Goal: Task Accomplishment & Management: Use online tool/utility

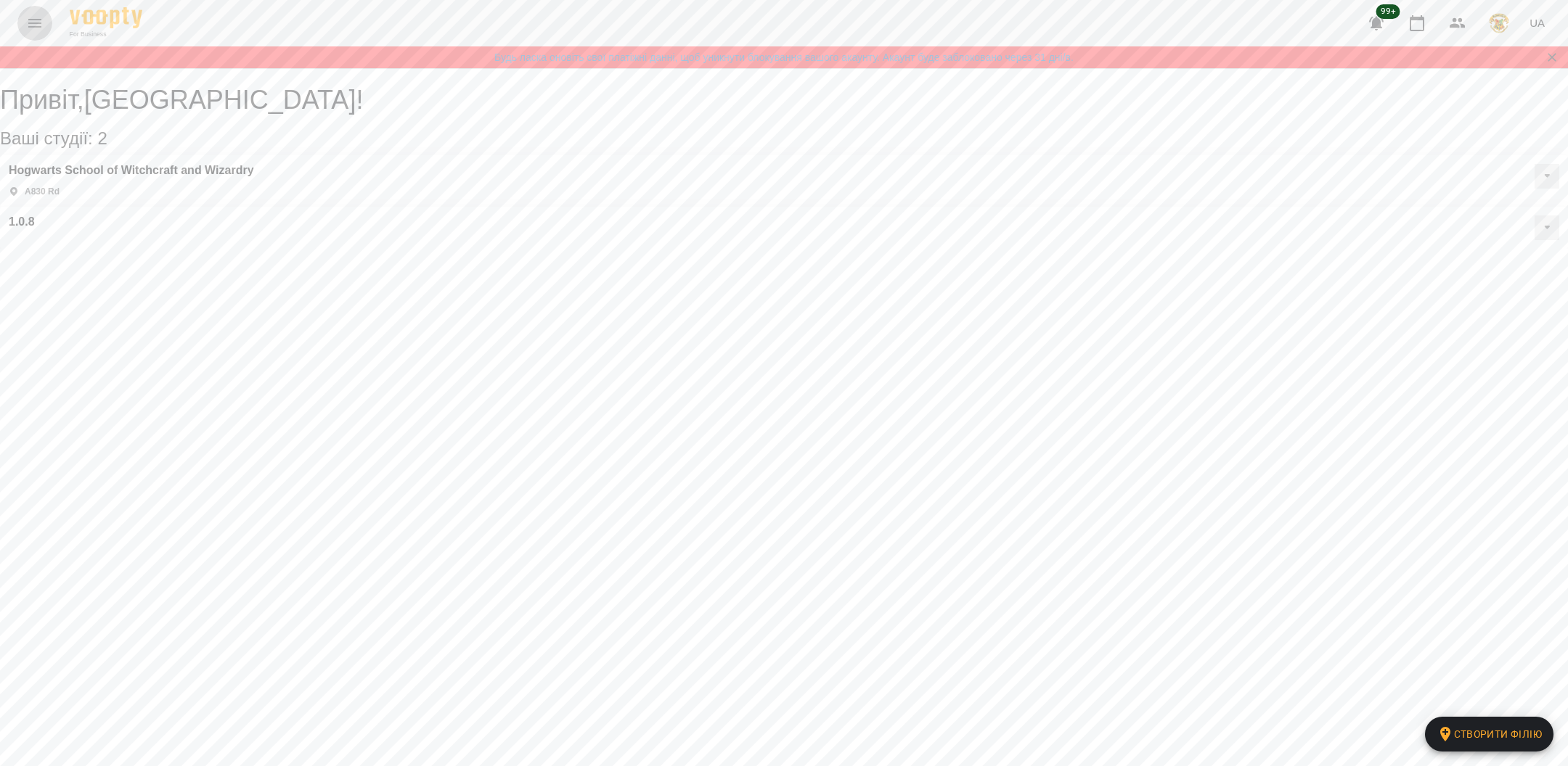
click at [28, 23] on icon "Menu" at bounding box center [34, 23] width 13 height 9
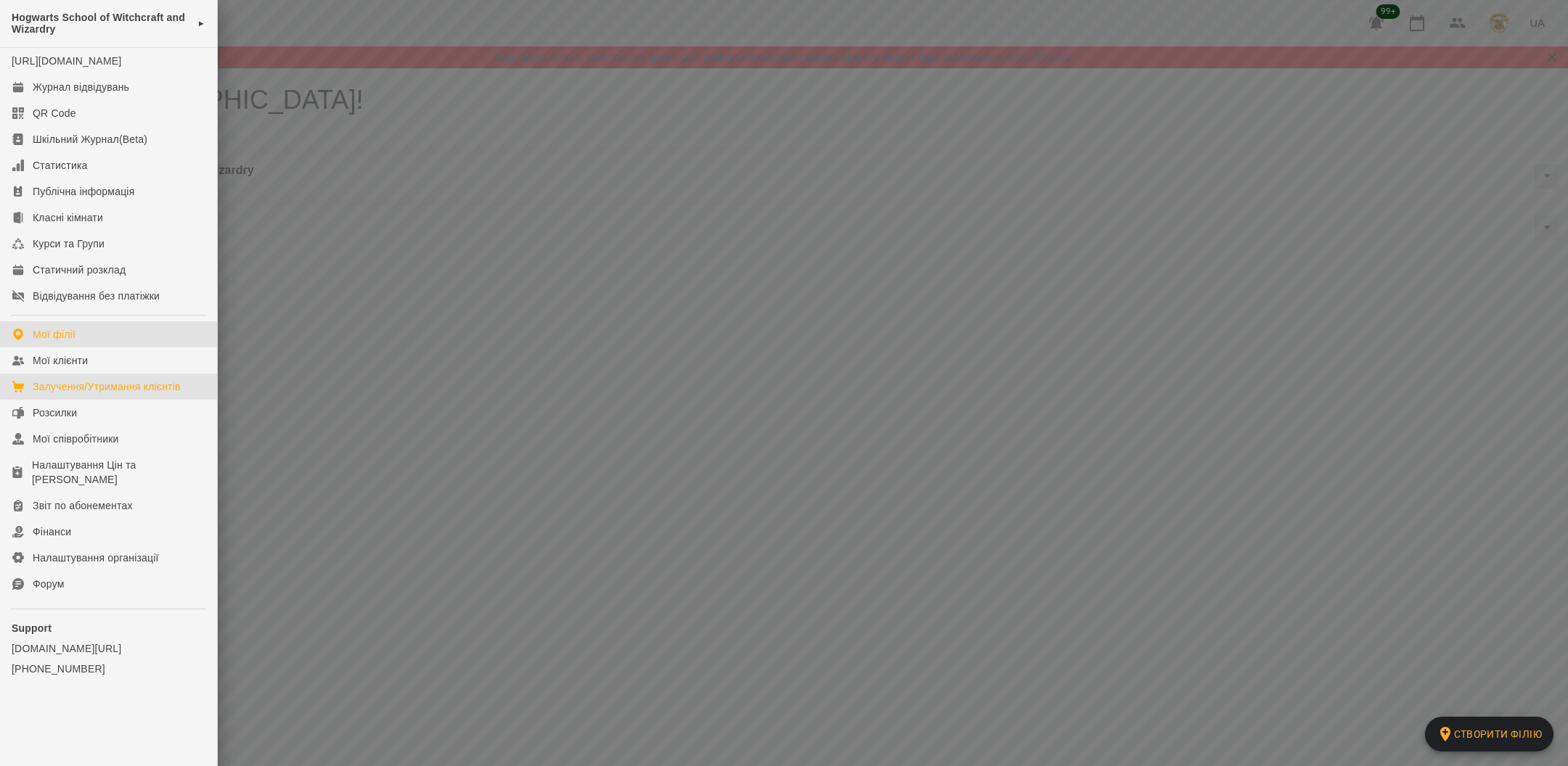
click at [97, 394] on div "Залучення/Утримання клієнтів" at bounding box center [106, 387] width 148 height 15
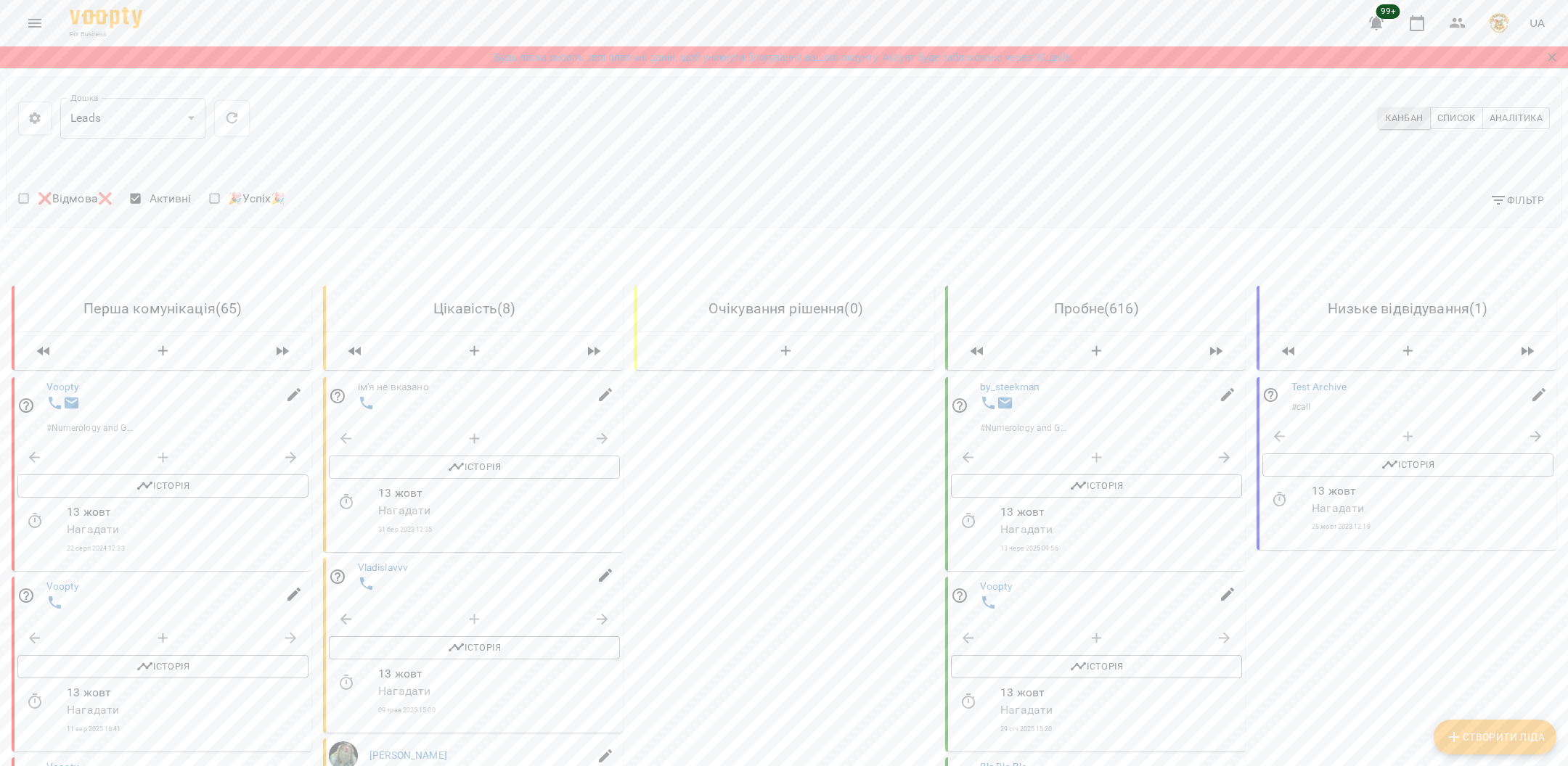
click at [29, 102] on button "button" at bounding box center [35, 119] width 33 height 33
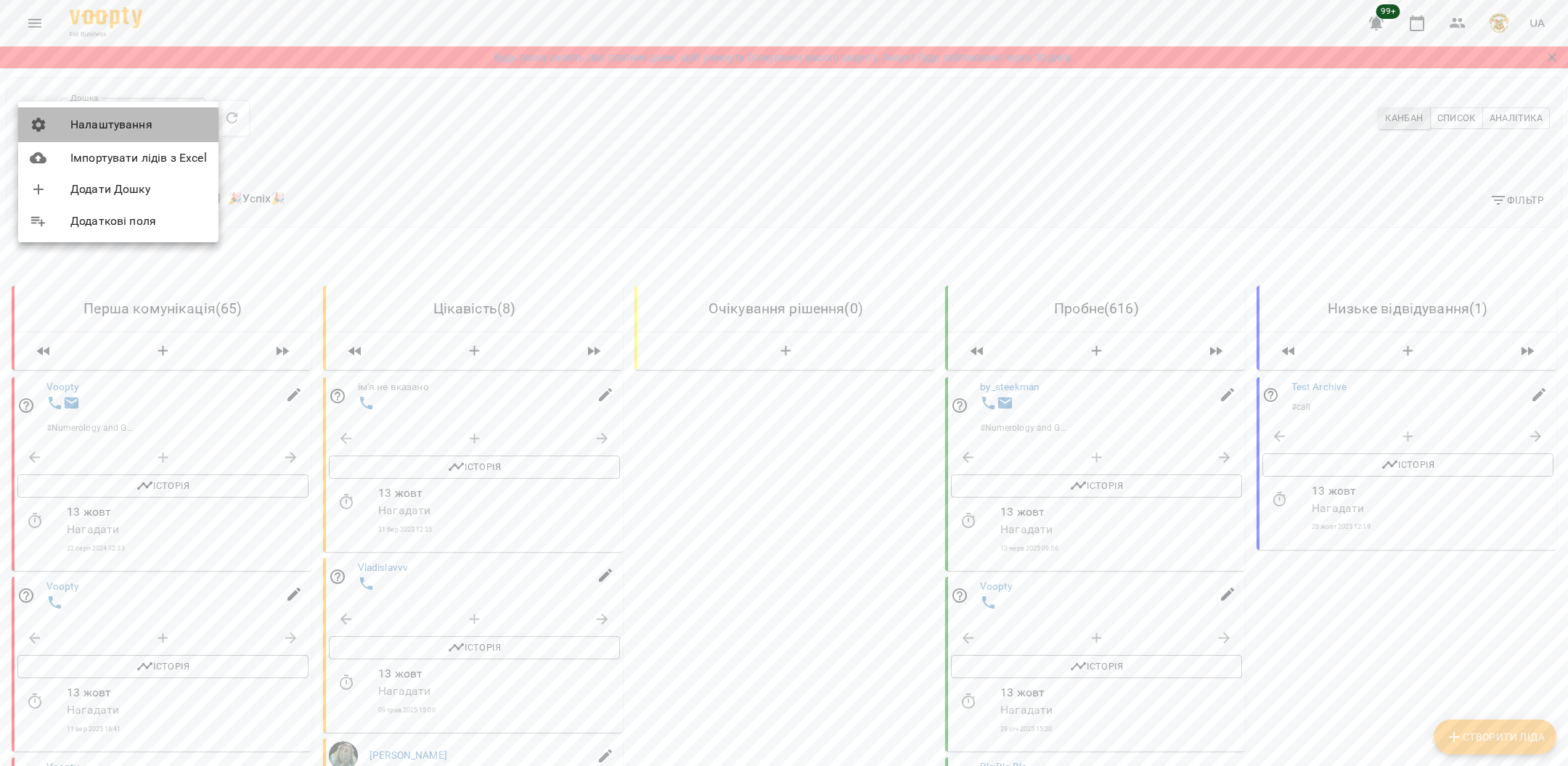
click at [33, 119] on icon at bounding box center [39, 125] width 18 height 18
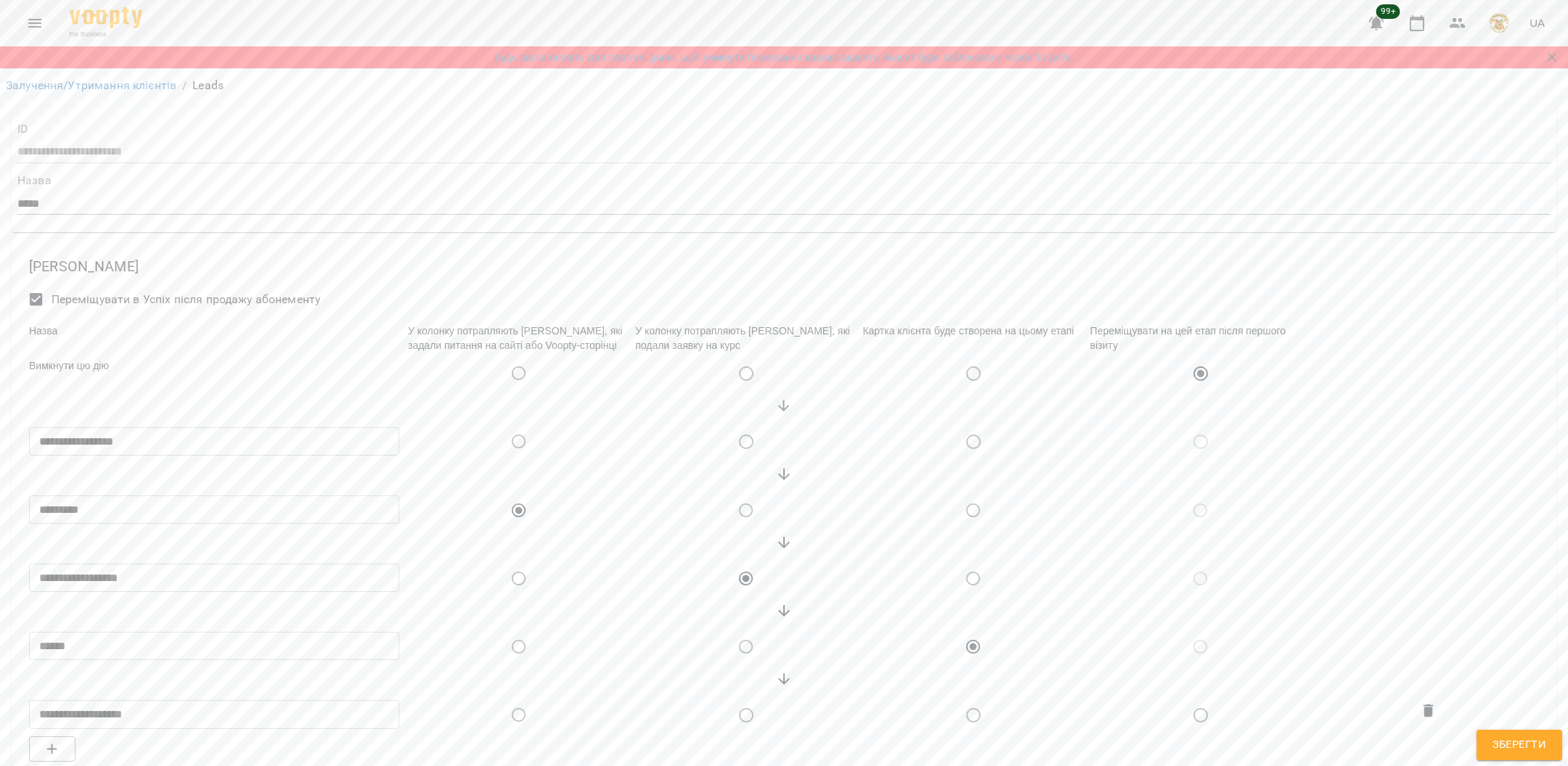
select select "******"
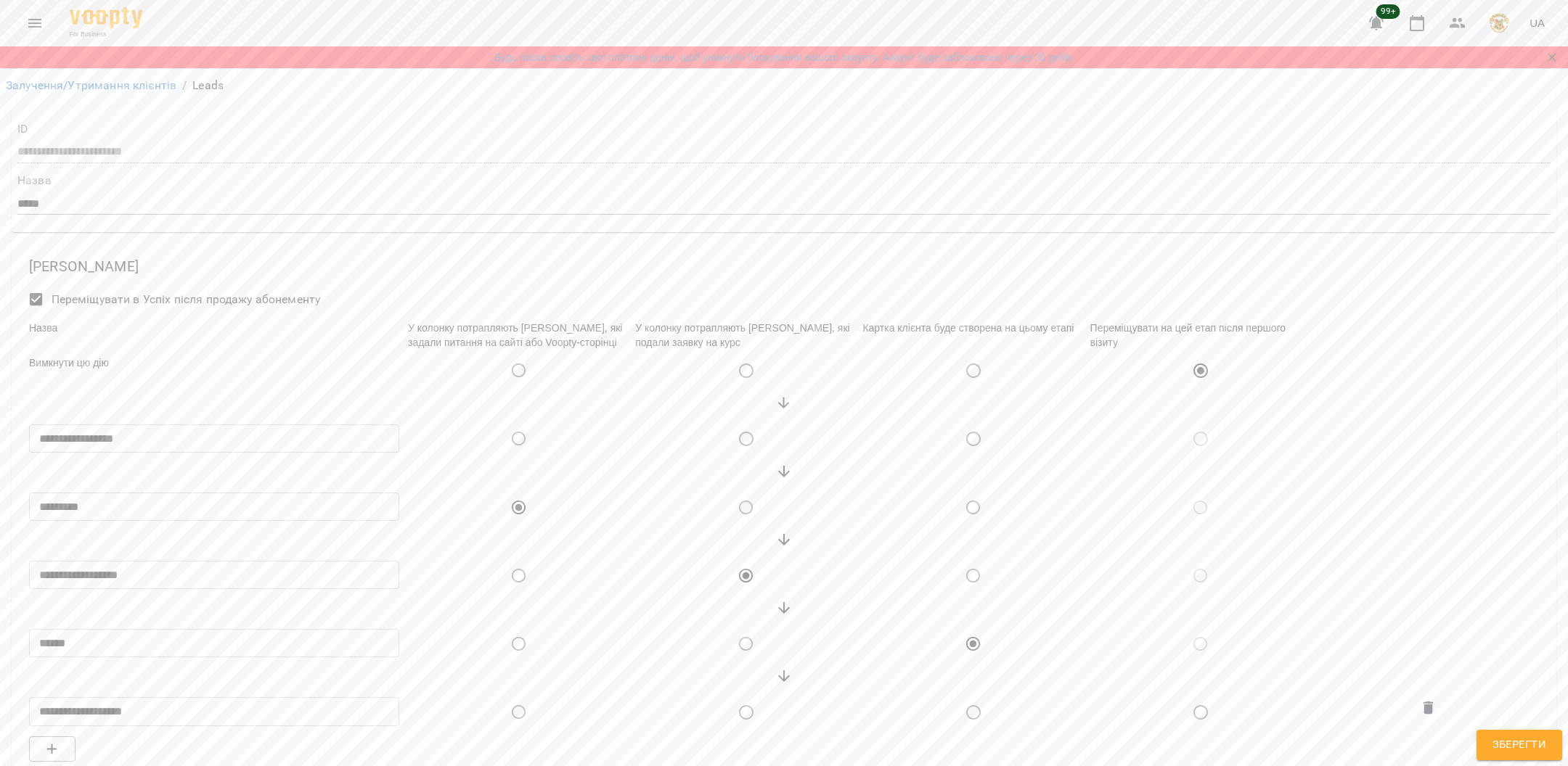
scroll to position [118, 0]
click at [781, 394] on icon at bounding box center [784, 403] width 18 height 18
click at [787, 602] on icon at bounding box center [783, 607] width 11 height 11
click at [91, 352] on div "Вимкнути цю дію" at bounding box center [215, 370] width 379 height 36
click at [139, 352] on div "Вимкнути цю дію" at bounding box center [215, 370] width 379 height 36
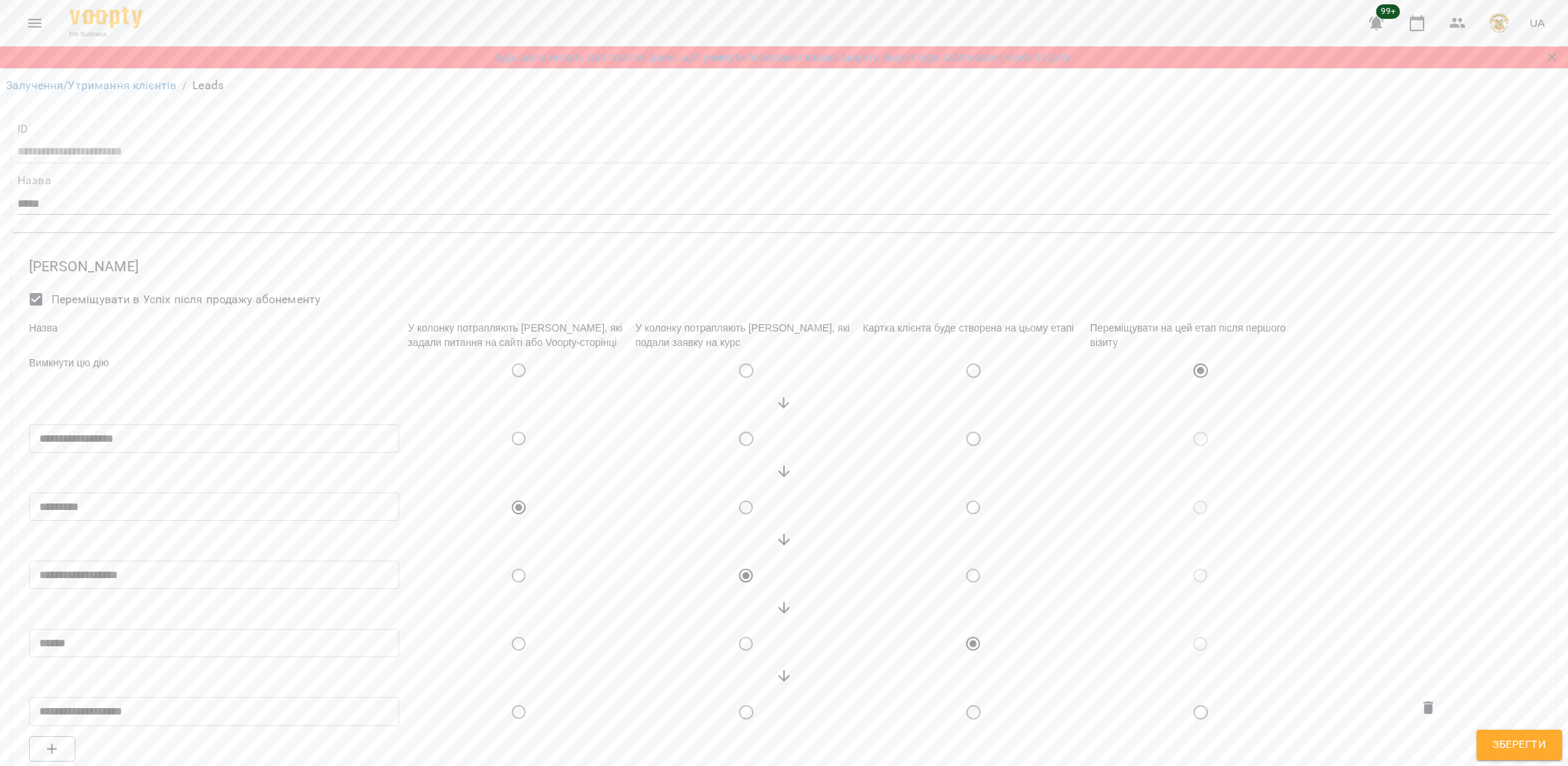
click at [111, 352] on div "Вимкнути цю дію" at bounding box center [215, 370] width 379 height 36
click at [387, 256] on h6 "[PERSON_NAME]" at bounding box center [783, 267] width 1509 height 23
